Goal: Information Seeking & Learning: Learn about a topic

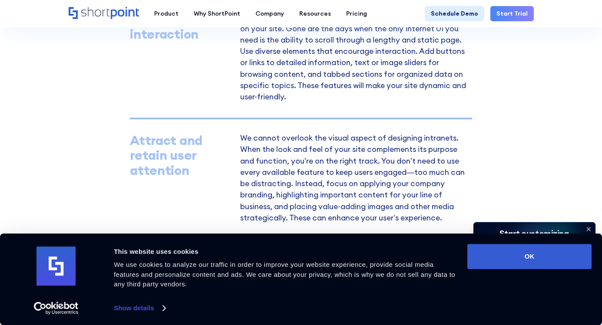
scroll to position [603, 0]
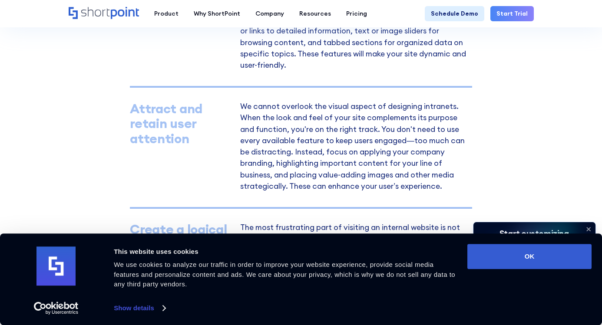
click at [588, 222] on icon at bounding box center [589, 229] width 14 height 14
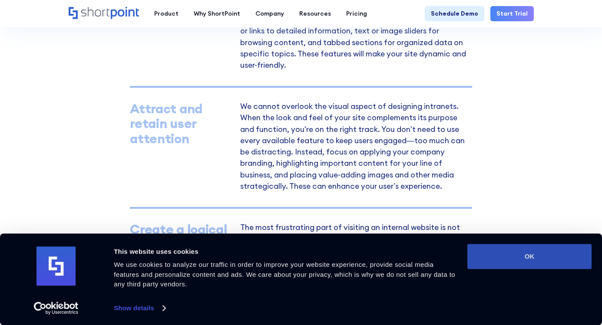
click at [560, 255] on button "OK" at bounding box center [529, 256] width 124 height 25
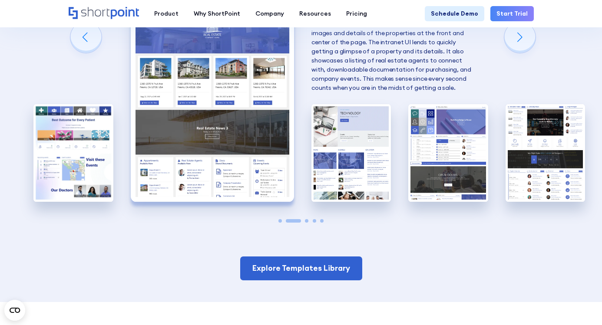
scroll to position [1492, 0]
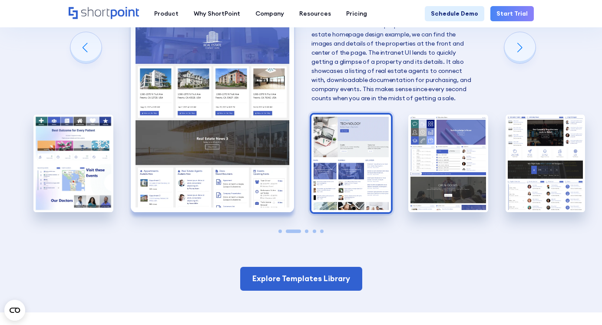
click at [363, 179] on img "3 / 5" at bounding box center [352, 164] width 80 height 98
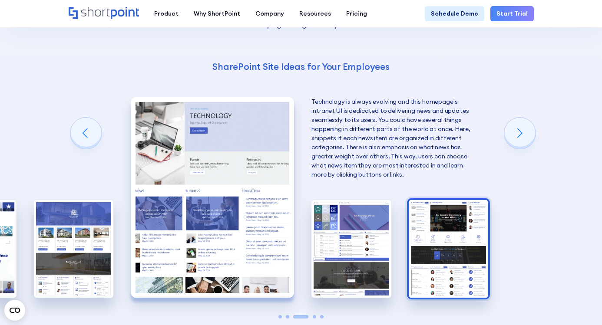
scroll to position [1405, 0]
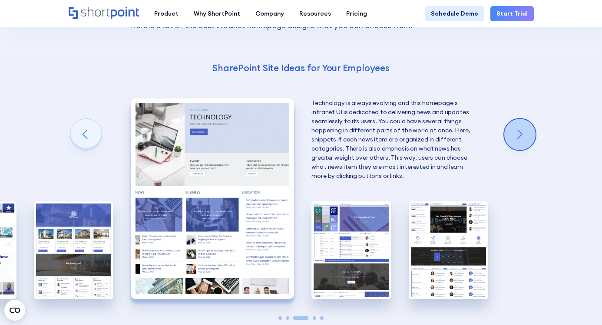
click at [520, 122] on div "Next slide" at bounding box center [519, 134] width 31 height 31
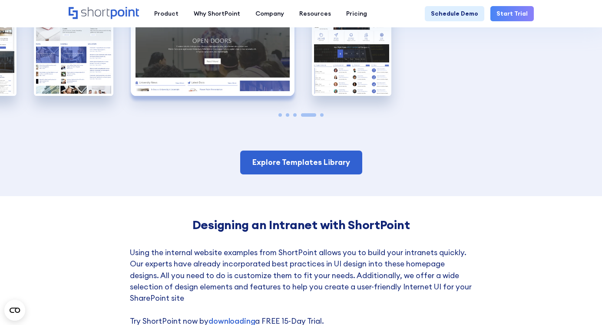
scroll to position [1610, 0]
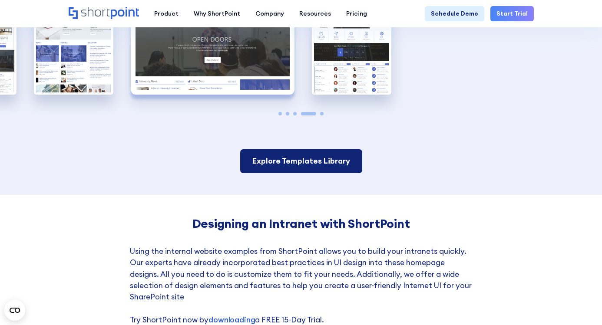
click at [336, 149] on link "Explore Templates Library" at bounding box center [301, 160] width 122 height 23
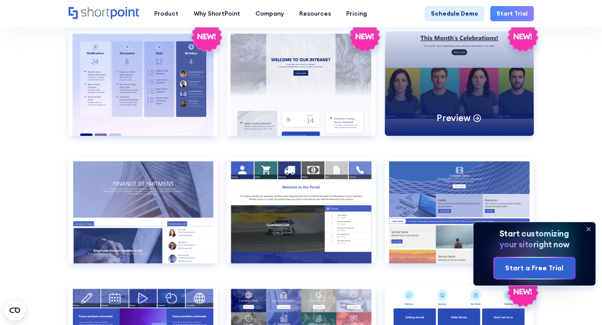
scroll to position [1385, 0]
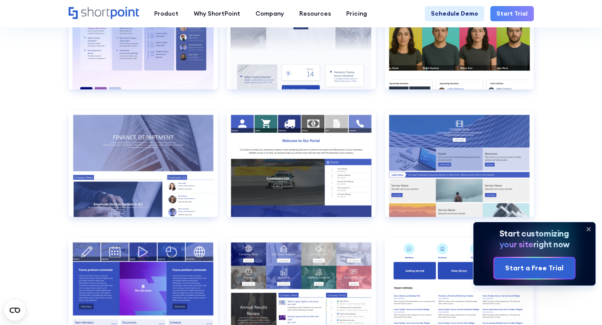
click at [587, 222] on icon at bounding box center [589, 229] width 14 height 14
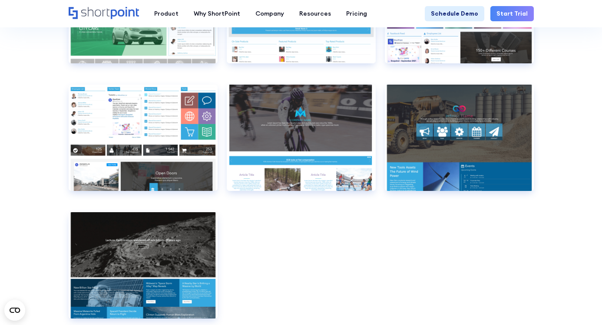
scroll to position [4791, 0]
